Goal: Transaction & Acquisition: Purchase product/service

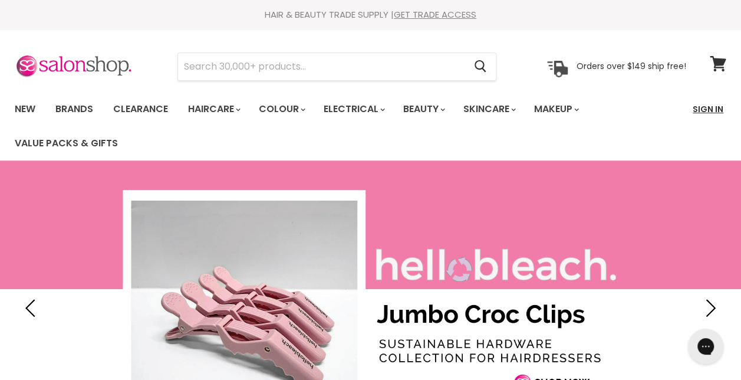
click at [694, 104] on link "Sign In" at bounding box center [707, 109] width 45 height 25
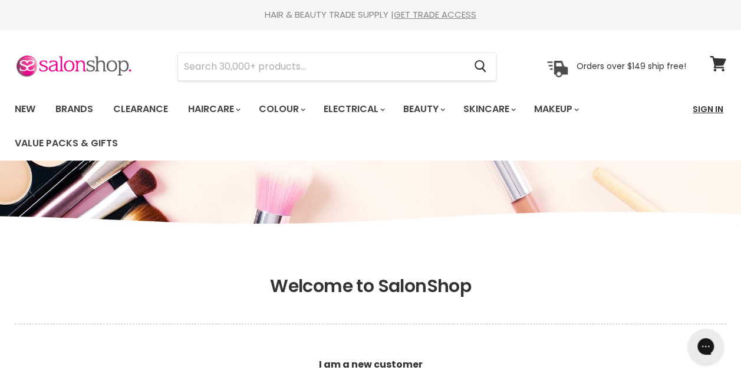
type input "[EMAIL_ADDRESS][DOMAIN_NAME]"
click at [710, 110] on link "Sign In" at bounding box center [707, 109] width 45 height 25
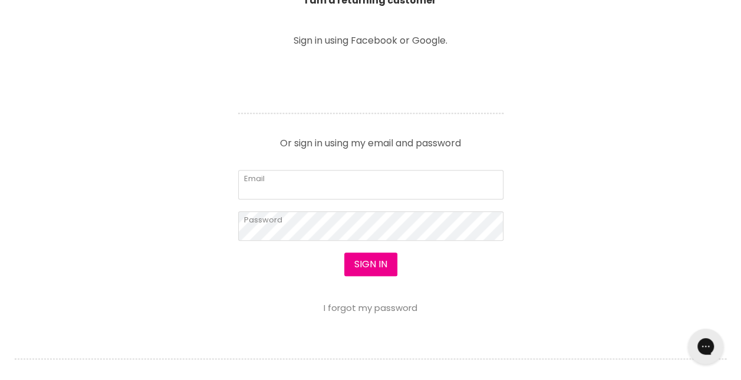
scroll to position [487, 0]
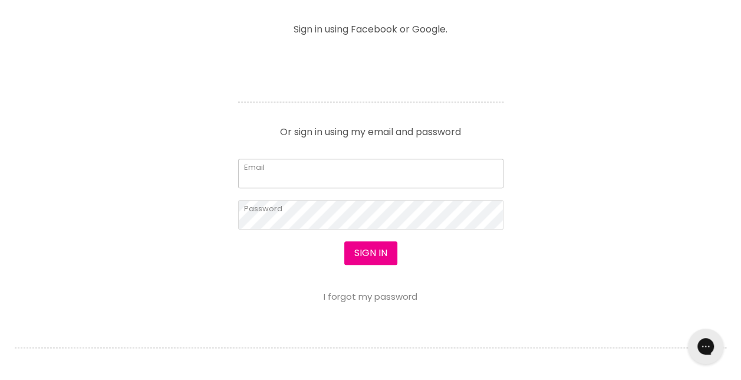
type input "[EMAIL_ADDRESS][DOMAIN_NAME]"
click at [374, 255] on button "Sign in" at bounding box center [370, 253] width 53 height 24
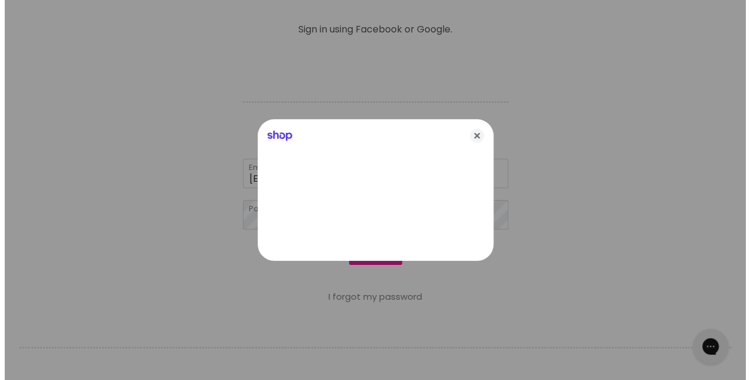
scroll to position [487, 0]
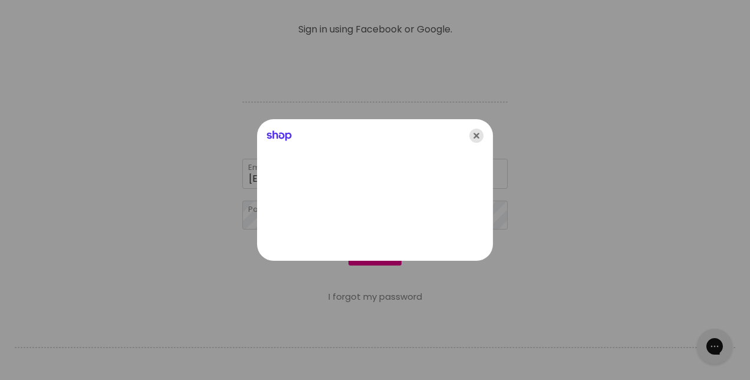
click at [471, 131] on icon "Close" at bounding box center [476, 135] width 14 height 14
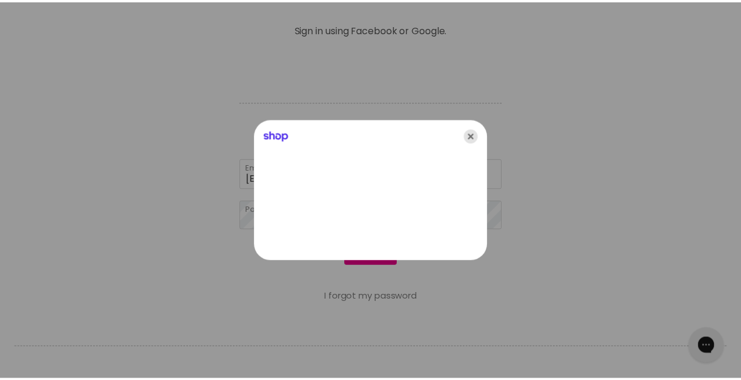
scroll to position [487, 0]
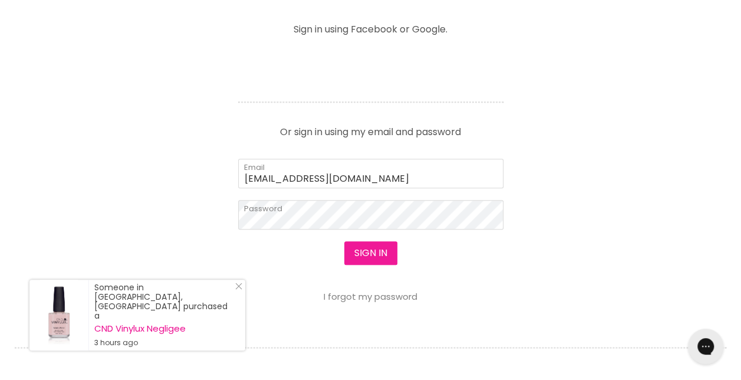
click at [376, 255] on button "Sign in" at bounding box center [370, 253] width 53 height 24
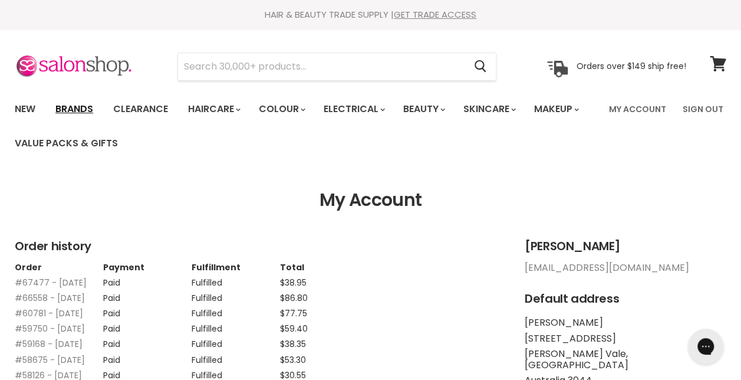
click at [73, 105] on link "Brands" at bounding box center [74, 109] width 55 height 25
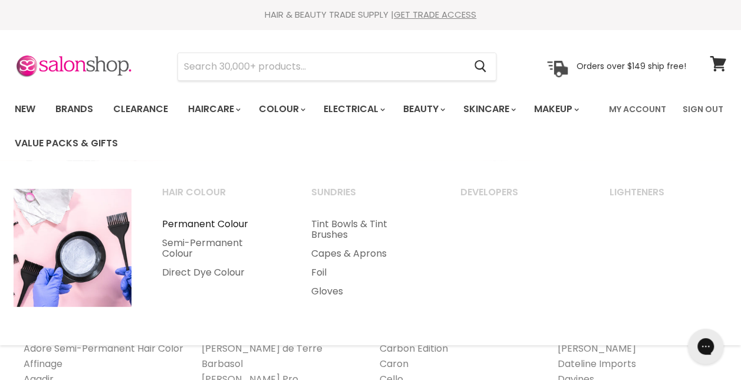
click at [238, 222] on link "Permanent Colour" at bounding box center [220, 224] width 147 height 19
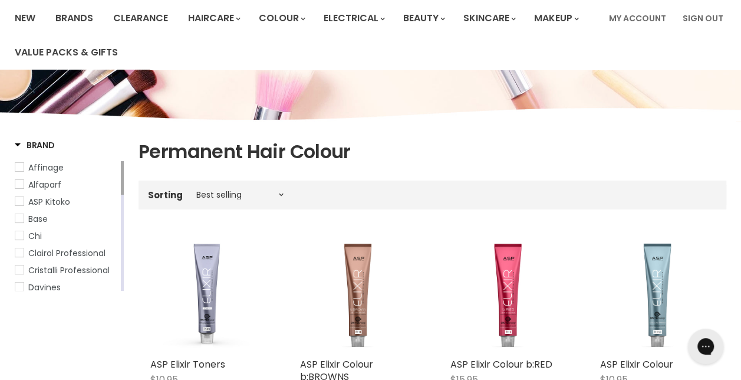
scroll to position [102, 0]
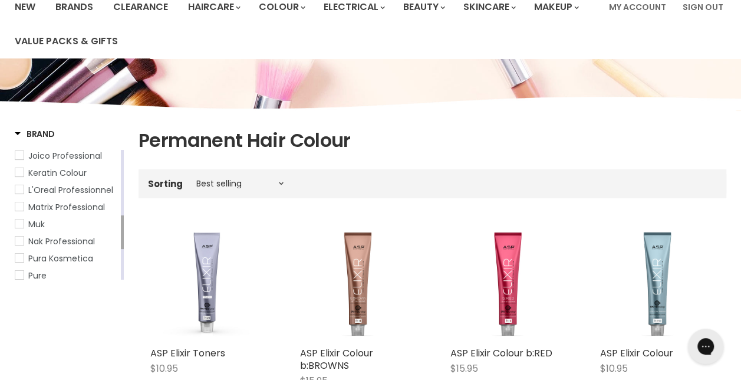
drag, startPoint x: 122, startPoint y: 157, endPoint x: 121, endPoint y: 222, distance: 65.4
click at [121, 222] on div "Main content" at bounding box center [122, 232] width 3 height 34
click at [103, 213] on span "Matrix Professional" at bounding box center [66, 207] width 77 height 12
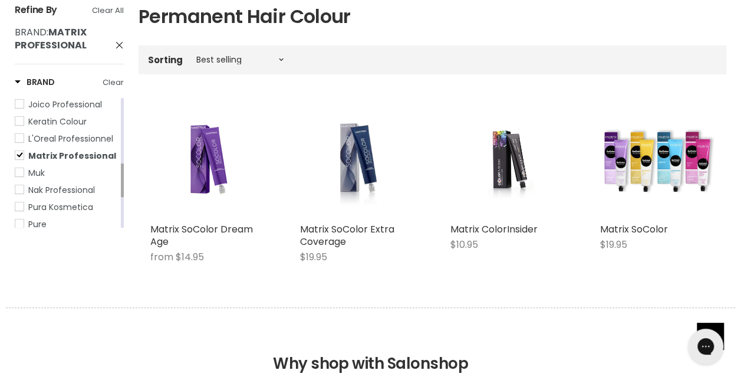
scroll to position [236, 0]
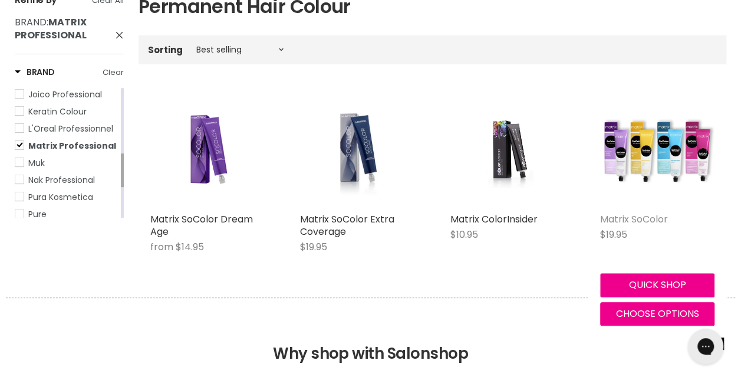
click at [649, 219] on link "Matrix SoColor" at bounding box center [634, 219] width 68 height 14
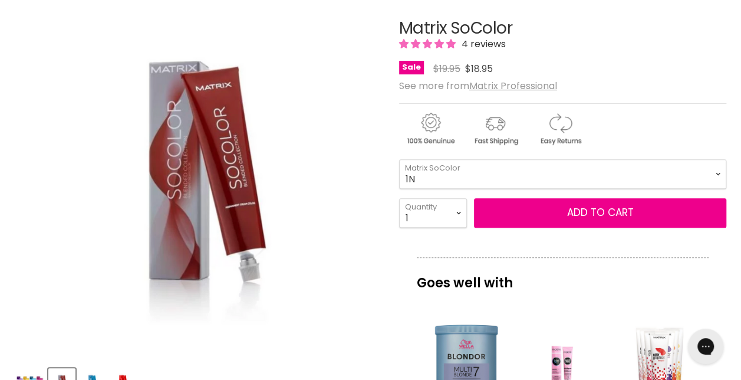
scroll to position [204, 0]
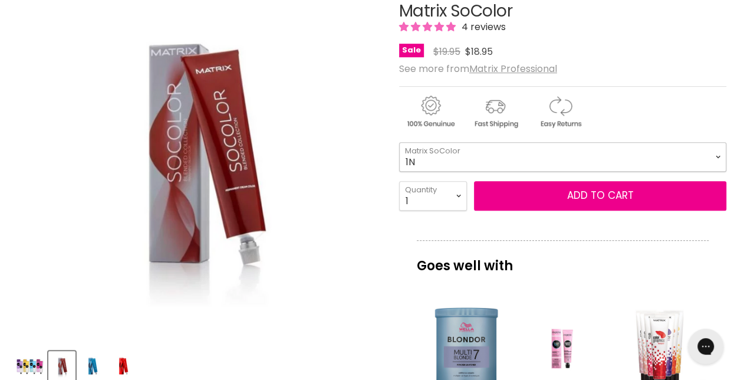
click at [715, 156] on select "1N 2N 3N 4N 5N 6N 7N 8N 10N 5NA 6NA 7NA 8NA 4A 6A" at bounding box center [562, 156] width 327 height 29
click at [399, 142] on select "1N 2N 3N 4N 5N 6N 7N 8N 10N 5NA 6NA 7NA 8NA 4A 6A" at bounding box center [562, 156] width 327 height 29
select select "UL-A+"
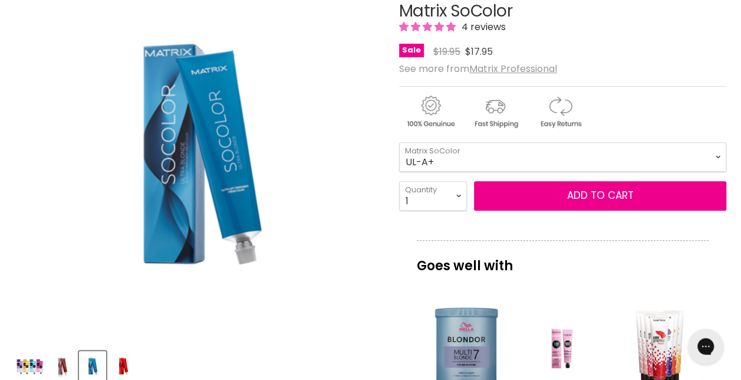
click at [476, 27] on span "4 reviews" at bounding box center [482, 27] width 48 height 14
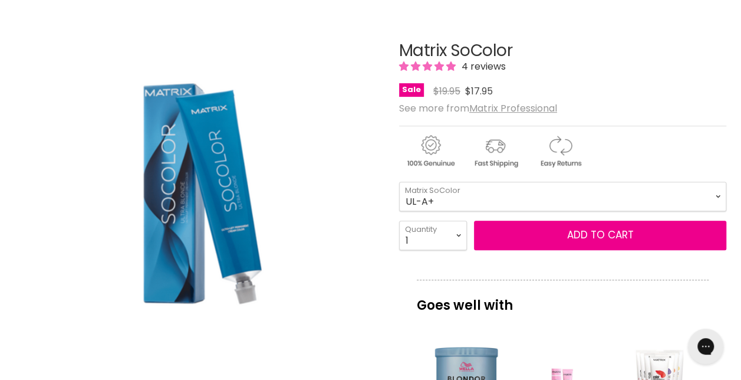
scroll to position [157, 0]
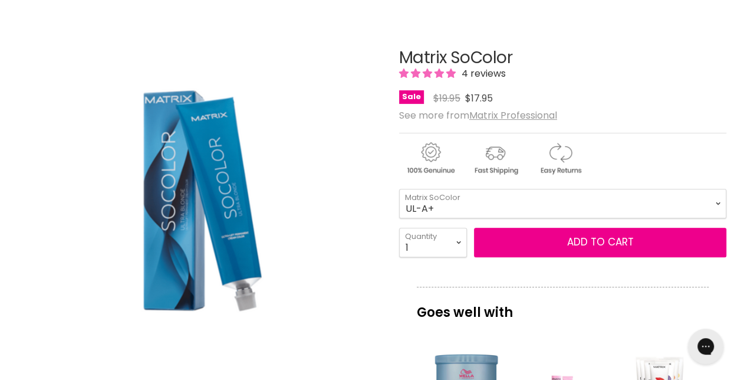
drag, startPoint x: 397, startPoint y: 54, endPoint x: 514, endPoint y: 52, distance: 116.7
copy div "Matrix SoColor"
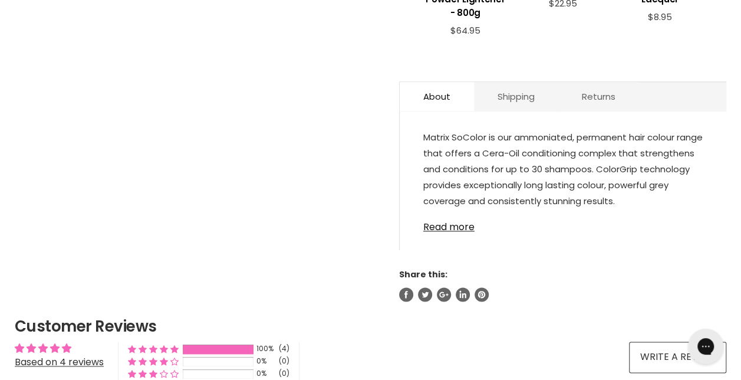
scroll to position [640, 0]
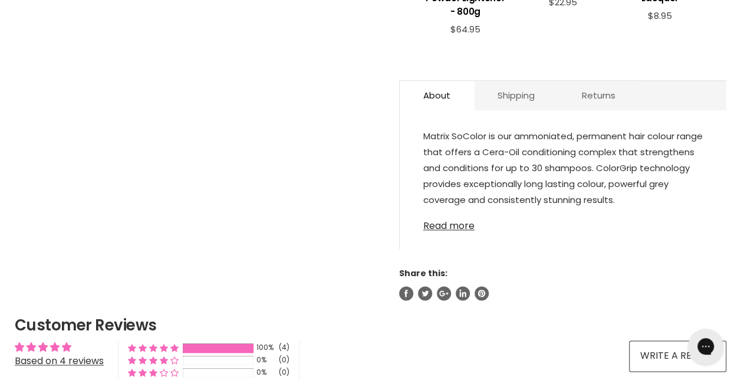
click at [461, 213] on link "Read more" at bounding box center [562, 222] width 279 height 18
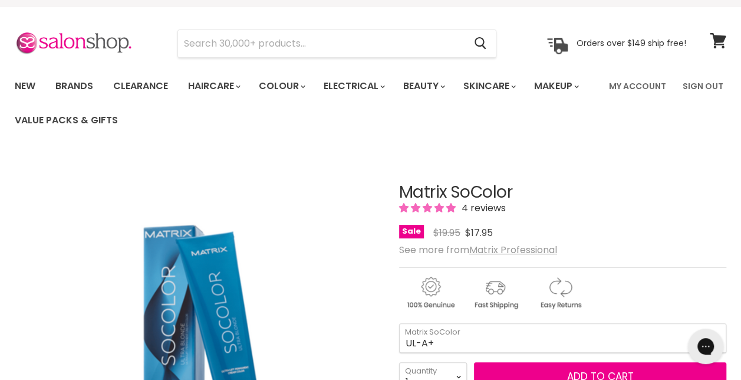
scroll to position [0, 0]
